Goal: Information Seeking & Learning: Check status

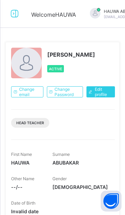
click at [16, 13] on icon at bounding box center [15, 14] width 12 height 10
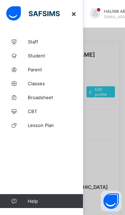
click at [60, 100] on span "Broadsheet" at bounding box center [56, 97] width 56 height 6
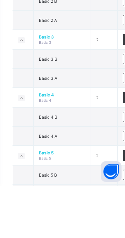
scroll to position [295, 0]
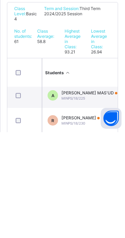
scroll to position [1383, 0]
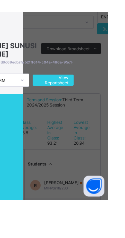
scroll to position [0, 0]
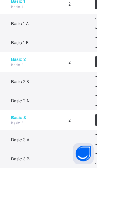
scroll to position [301, 0]
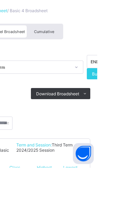
click at [74, 80] on span "Cumulative" at bounding box center [72, 79] width 20 height 5
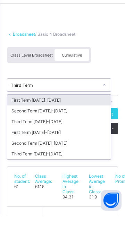
click at [57, 177] on div "Third Term [DATE]-[DATE]" at bounding box center [58, 178] width 103 height 11
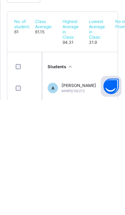
scroll to position [88, 0]
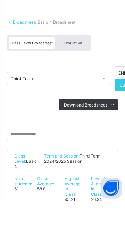
click at [69, 77] on span "Cumulative" at bounding box center [72, 79] width 20 height 5
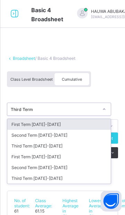
click at [60, 176] on div "Third Term 2024-2025" at bounding box center [58, 178] width 103 height 11
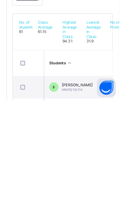
scroll to position [52, 0]
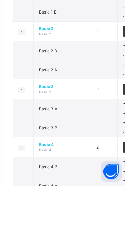
scroll to position [246, 0]
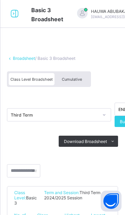
click at [73, 78] on span "Cumulative" at bounding box center [72, 79] width 20 height 5
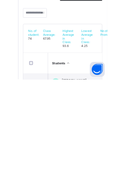
scroll to position [52, 0]
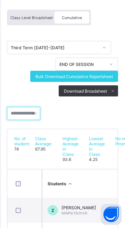
click at [30, 123] on input "text" at bounding box center [23, 123] width 33 height 13
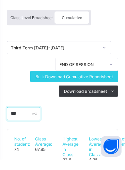
scroll to position [40, 0]
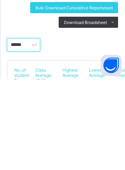
type input "******"
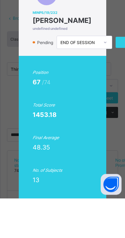
scroll to position [0, 1]
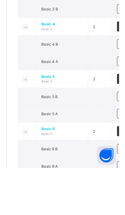
scroll to position [368, 0]
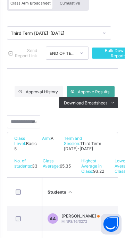
scroll to position [45, 0]
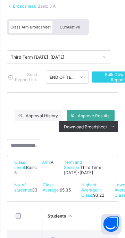
click at [71, 28] on span "Cumulative" at bounding box center [70, 27] width 20 height 5
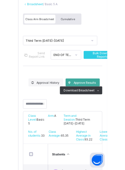
scroll to position [0, 0]
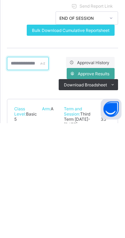
click at [43, 177] on input "text" at bounding box center [28, 178] width 42 height 13
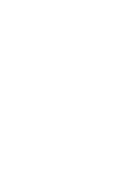
scroll to position [81, 0]
type input "*****"
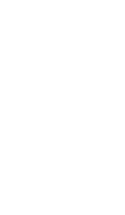
scroll to position [0, 0]
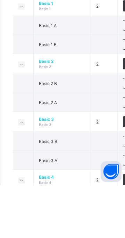
scroll to position [212, 0]
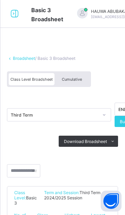
click at [76, 80] on span "Cumulative" at bounding box center [72, 79] width 20 height 5
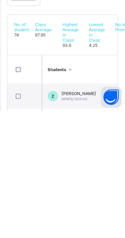
scroll to position [51, 0]
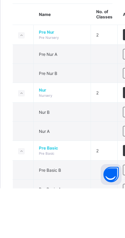
scroll to position [13, 0]
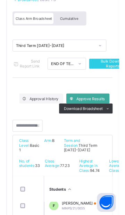
scroll to position [50, 0]
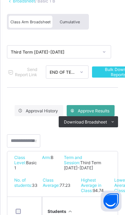
click at [75, 21] on span "Cumulative" at bounding box center [70, 21] width 20 height 5
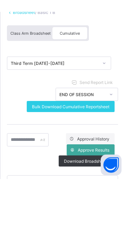
scroll to position [0, 0]
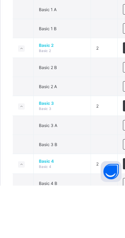
scroll to position [233, 0]
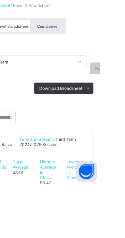
scroll to position [78, 0]
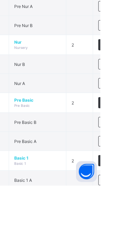
scroll to position [58, 0]
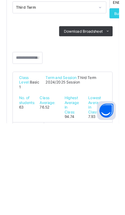
scroll to position [11, 0]
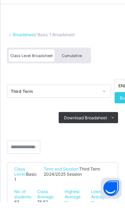
click at [77, 66] on span "Cumulative" at bounding box center [72, 68] width 20 height 5
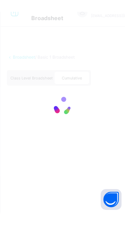
scroll to position [0, 0]
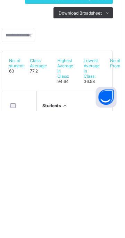
scroll to position [23, 0]
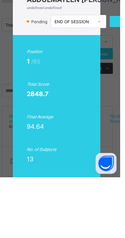
scroll to position [0, 0]
